Goal: Check status: Check status

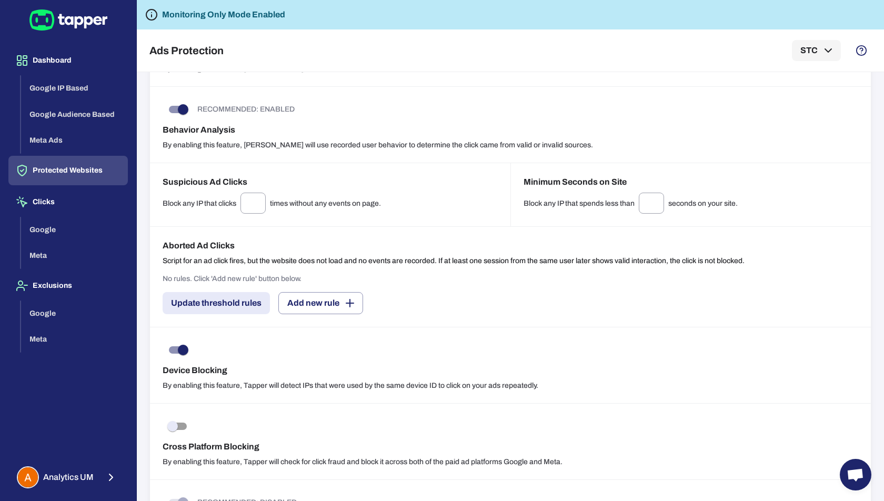
scroll to position [1329, 0]
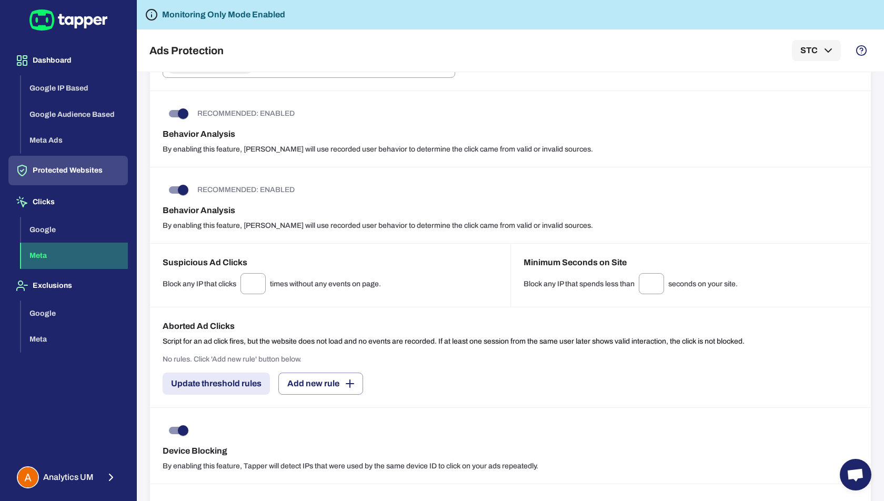
click at [50, 252] on button "Meta" at bounding box center [74, 255] width 107 height 26
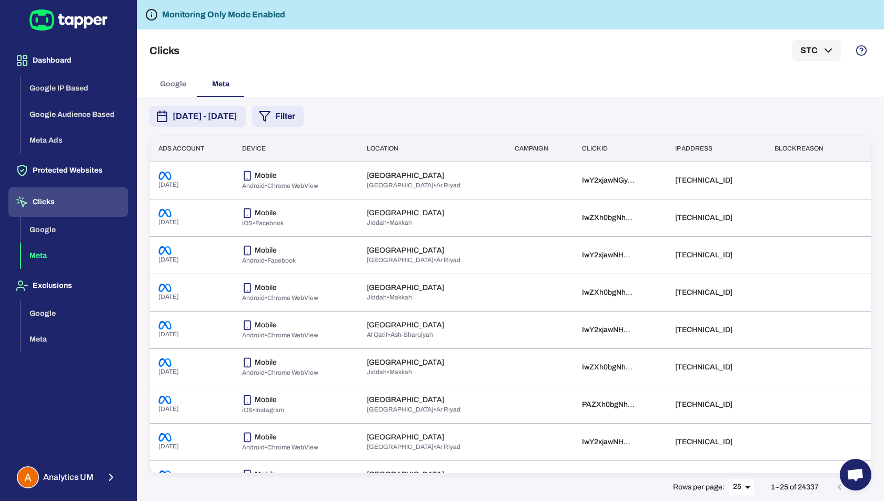
click at [303, 120] on button "Filter" at bounding box center [278, 116] width 52 height 21
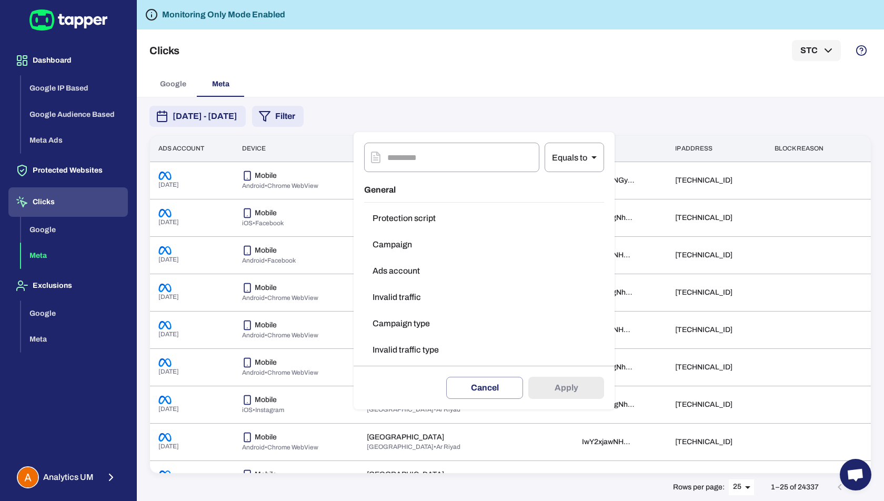
click at [430, 299] on button "Invalid traffic" at bounding box center [484, 297] width 240 height 21
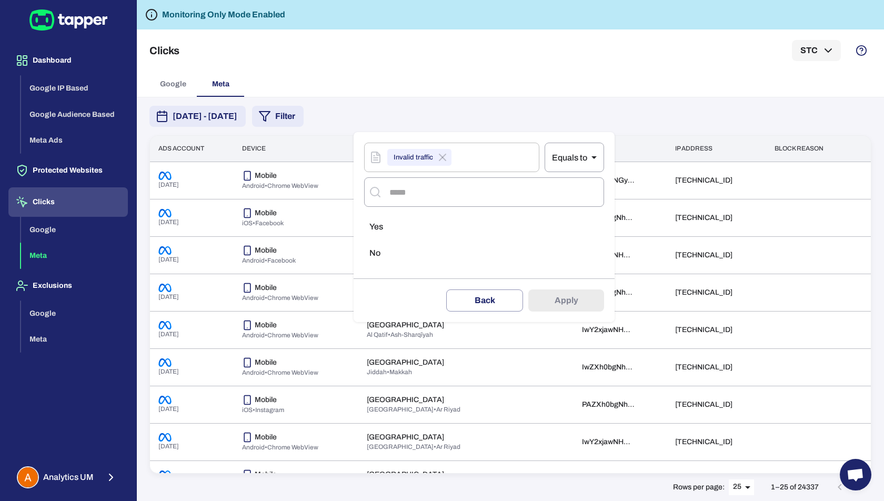
click at [407, 225] on li "Yes" at bounding box center [484, 226] width 240 height 21
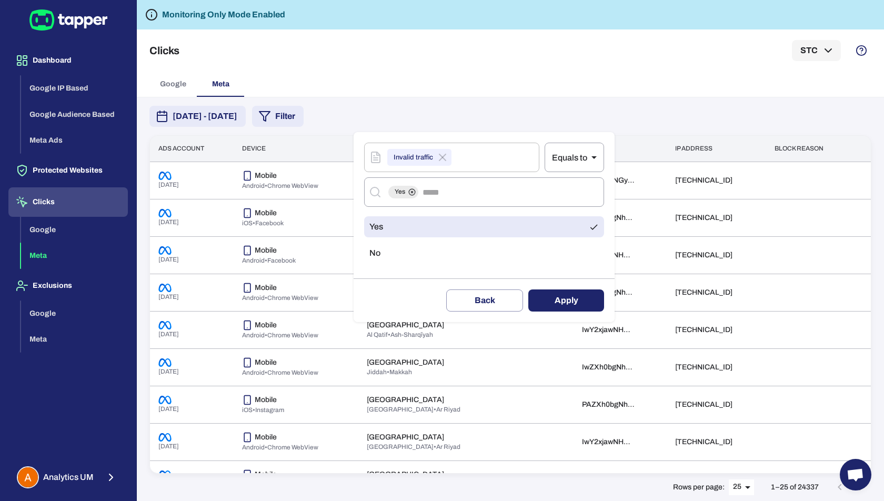
click at [588, 303] on button "Apply" at bounding box center [566, 300] width 76 height 22
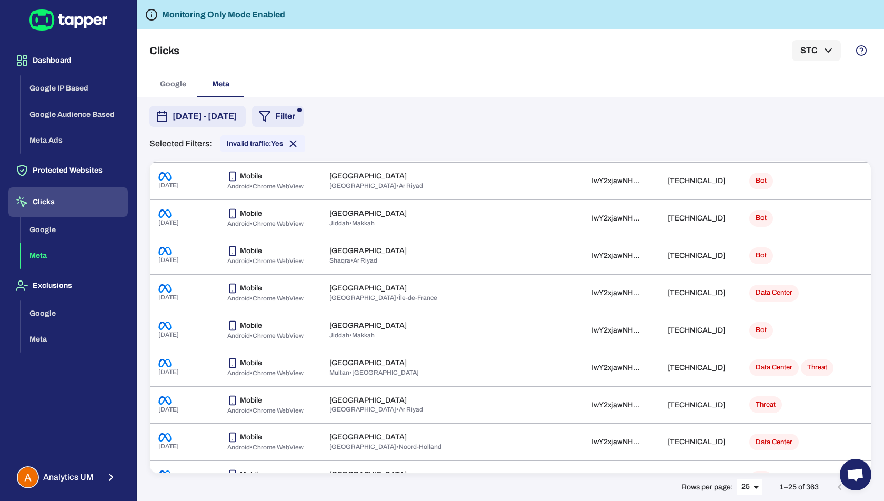
scroll to position [641, 0]
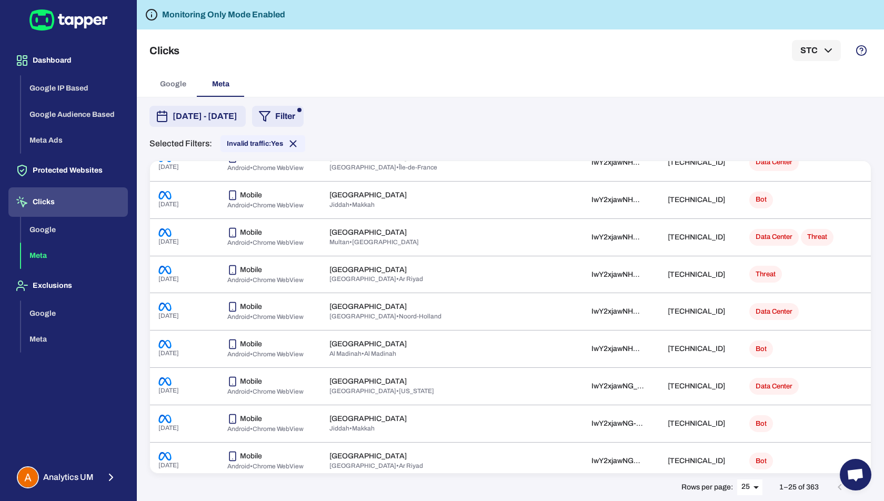
click at [859, 489] on span "Open chat" at bounding box center [855, 475] width 32 height 32
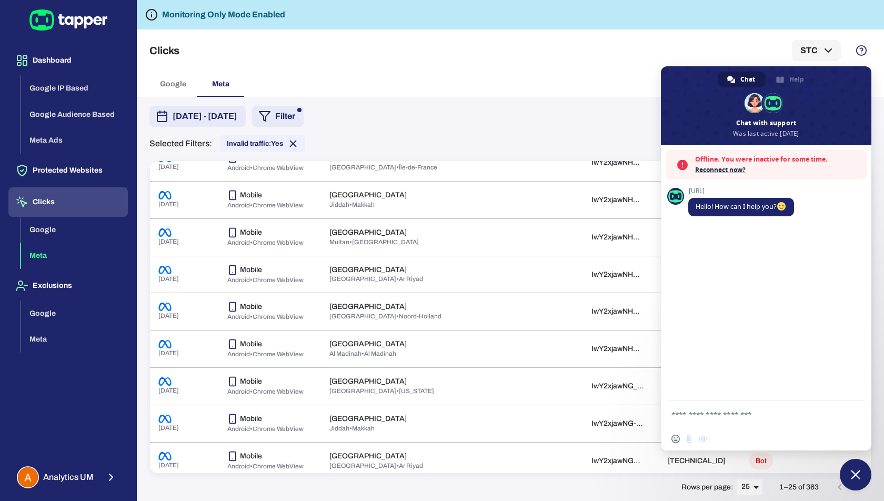
click at [855, 475] on span "Close chat" at bounding box center [854, 474] width 9 height 9
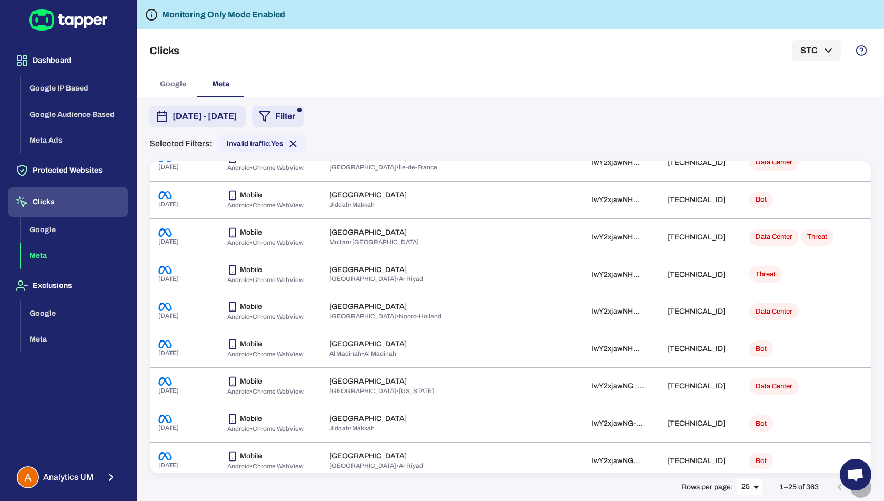
click at [862, 492] on icon "Go to next page" at bounding box center [860, 487] width 13 height 13
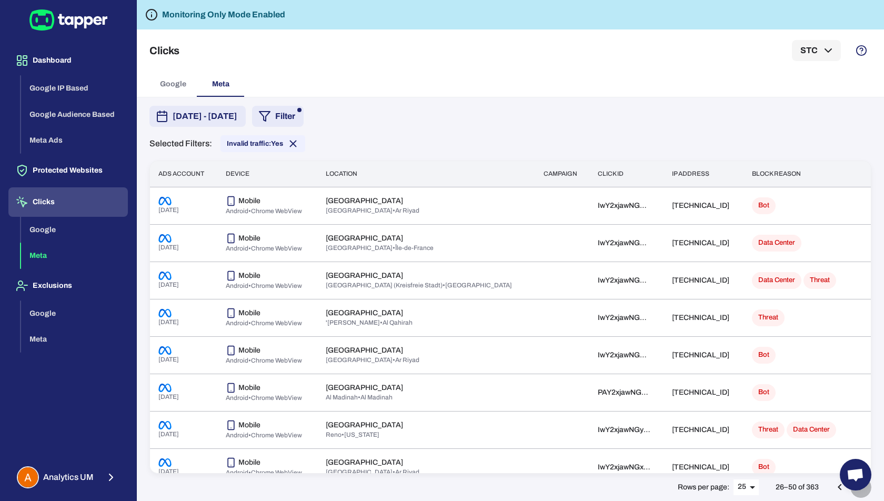
click at [862, 492] on icon "Go to next page" at bounding box center [860, 487] width 13 height 13
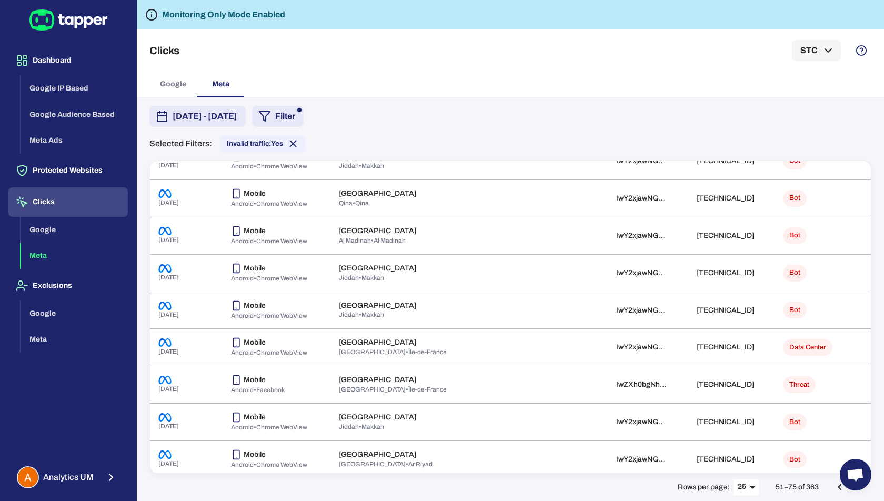
scroll to position [641, 0]
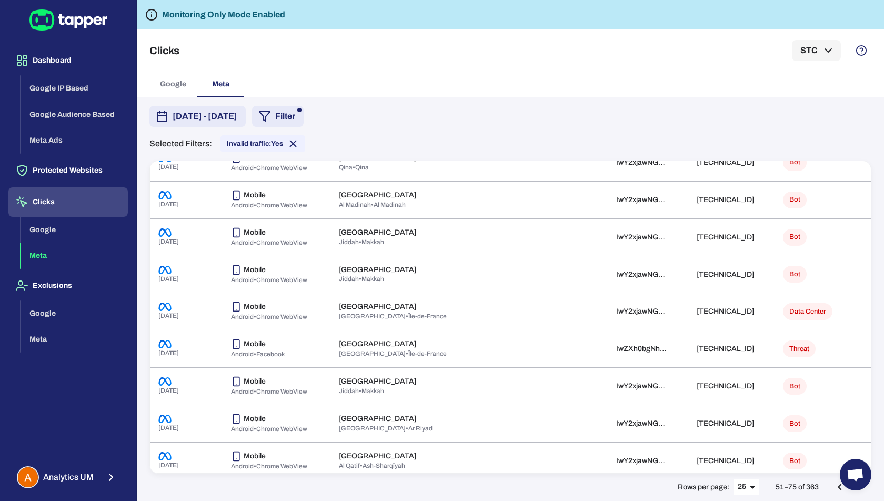
click at [303, 115] on button "Filter" at bounding box center [278, 116] width 52 height 21
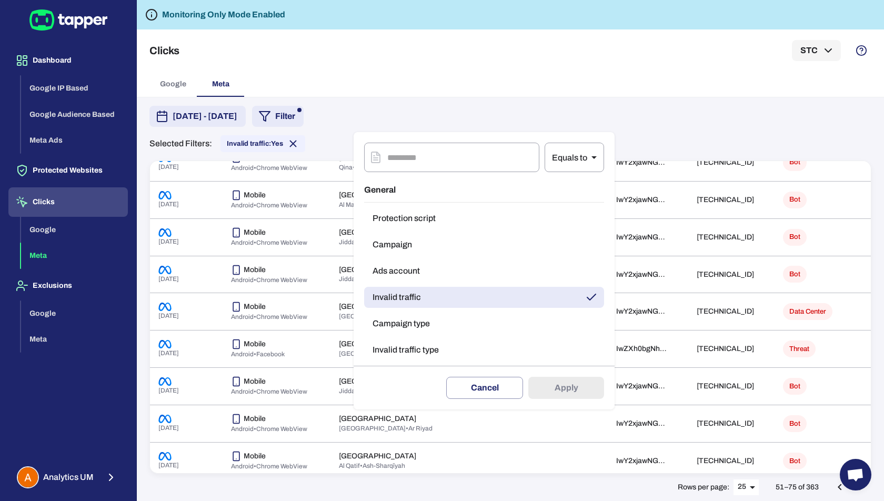
click at [449, 111] on div at bounding box center [442, 250] width 884 height 501
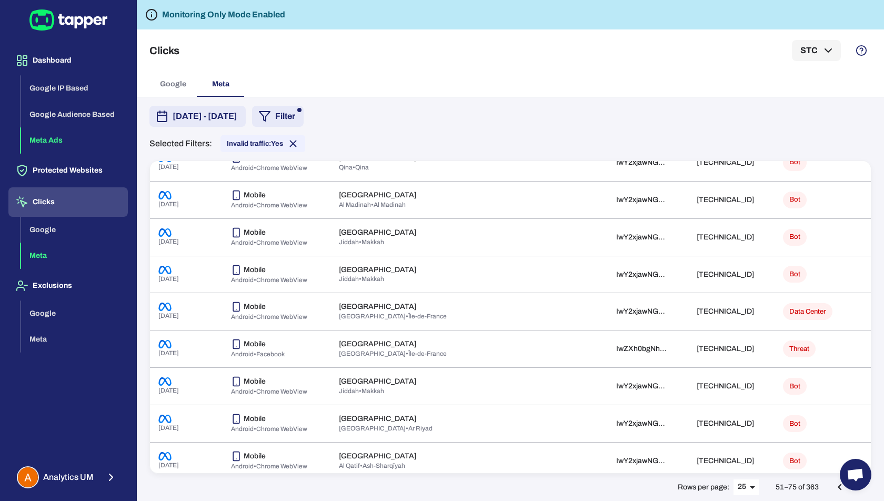
click at [58, 142] on button "Meta Ads" at bounding box center [74, 140] width 107 height 26
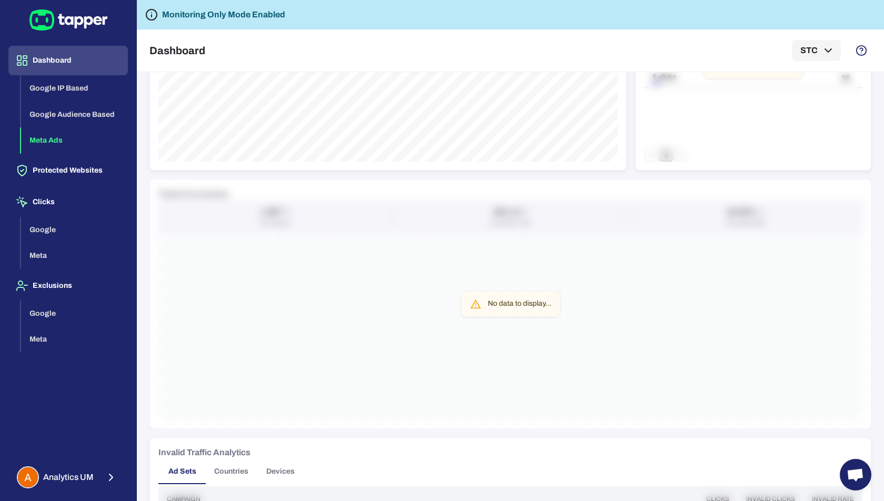
scroll to position [275, 0]
click at [511, 306] on div "No data to display..." at bounding box center [520, 304] width 64 height 19
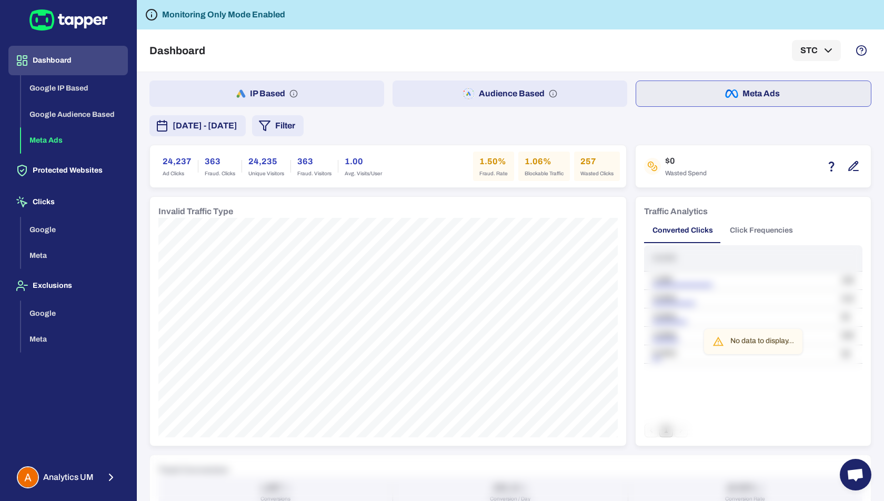
scroll to position [28, 0]
